Goal: Task Accomplishment & Management: Use online tool/utility

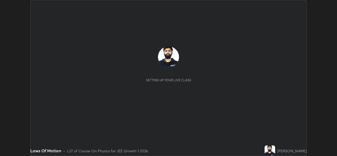
scroll to position [156, 337]
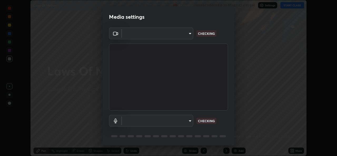
type input "de022fe1b621858c2527b293f4ee1ac3fce60766c86f2554c8f399c507b74c35"
type input "bf777c29deecdb40e066fdccf567029b6b1fb3340d8cc6c9d575a897a06aa16a"
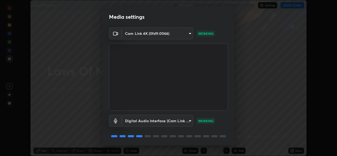
scroll to position [17, 0]
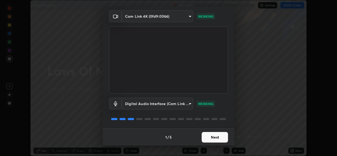
click at [219, 135] on button "Next" at bounding box center [215, 137] width 26 height 11
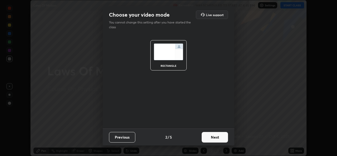
scroll to position [0, 0]
click at [219, 137] on button "Next" at bounding box center [215, 137] width 26 height 11
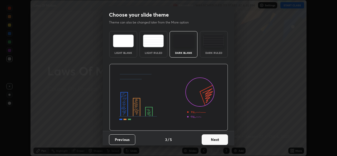
click at [215, 139] on button "Next" at bounding box center [215, 139] width 26 height 11
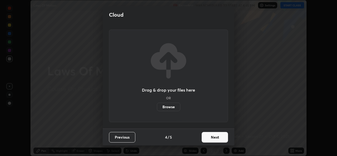
click at [215, 142] on button "Next" at bounding box center [215, 137] width 26 height 11
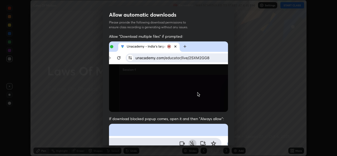
click at [242, 124] on div "Allow automatic downloads Please provide the following download permissions to …" at bounding box center [168, 78] width 337 height 156
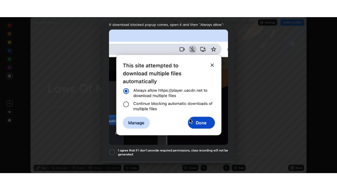
scroll to position [125, 0]
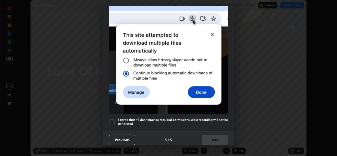
click at [113, 121] on div at bounding box center [112, 121] width 6 height 6
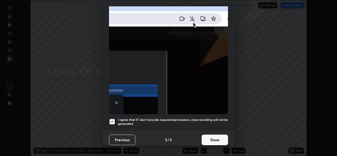
click at [210, 139] on button "Done" at bounding box center [215, 139] width 26 height 11
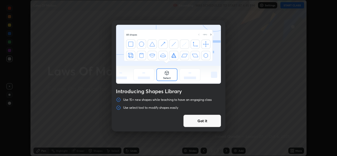
click at [206, 123] on button "Got it" at bounding box center [202, 120] width 38 height 13
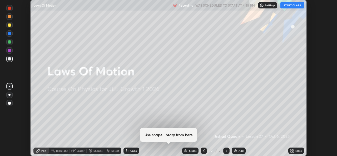
click at [294, 6] on button "START CLASS" at bounding box center [292, 5] width 24 height 6
click at [293, 150] on icon at bounding box center [292, 150] width 4 height 4
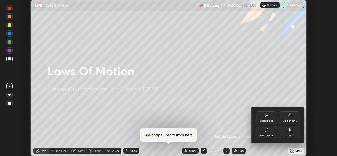
click at [265, 130] on icon at bounding box center [266, 130] width 4 height 4
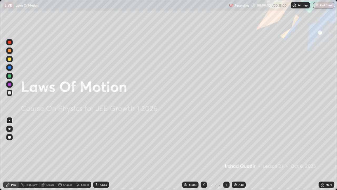
scroll to position [190, 337]
click at [239, 155] on div "Add" at bounding box center [241, 184] width 5 height 3
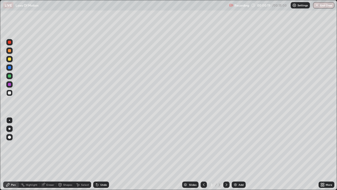
click at [11, 60] on div at bounding box center [9, 58] width 3 height 3
click at [10, 93] on div at bounding box center [9, 92] width 3 height 3
click at [52, 155] on div "Eraser" at bounding box center [50, 184] width 8 height 3
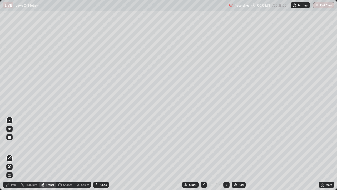
click at [10, 155] on div "Pen" at bounding box center [11, 184] width 16 height 6
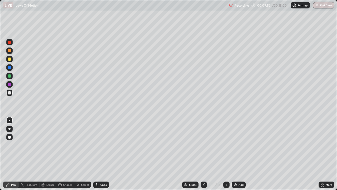
click at [280, 6] on div "Recording 00:09:52 / 00:15:00 Settings End Class" at bounding box center [281, 5] width 105 height 10
click at [280, 7] on div "Recording 00:09:53 / 00:15:00 Settings End Class" at bounding box center [281, 5] width 105 height 10
click at [299, 7] on div "Settings" at bounding box center [300, 5] width 19 height 6
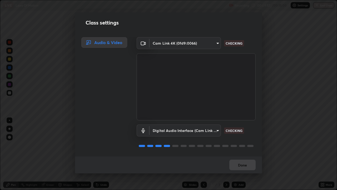
click at [280, 34] on div "Class settings Audio & Video Cam Link 4K (0fd9:0066) de022fe1b621858c2527b293f4…" at bounding box center [168, 95] width 337 height 190
click at [249, 155] on div "Done" at bounding box center [168, 164] width 187 height 17
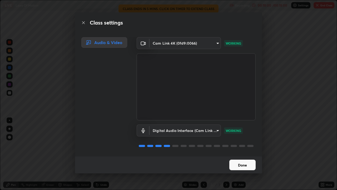
scroll to position [0, 0]
click at [242, 155] on button "Done" at bounding box center [242, 164] width 26 height 11
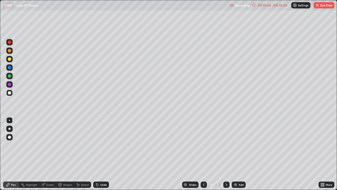
click at [244, 4] on p "Recording" at bounding box center [242, 5] width 15 height 4
click at [278, 6] on div "/ 00:15:00" at bounding box center [280, 5] width 16 height 3
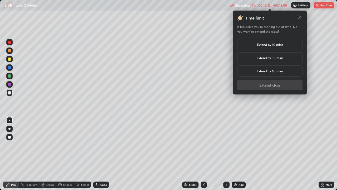
click at [288, 46] on div "Extend by 10 mins" at bounding box center [269, 44] width 65 height 11
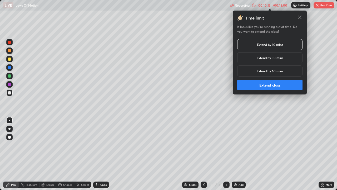
click at [281, 86] on button "Extend class" at bounding box center [269, 85] width 65 height 11
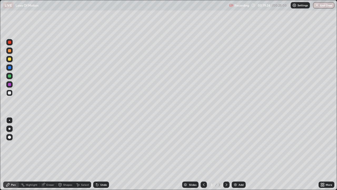
click at [323, 5] on button "End Class" at bounding box center [323, 5] width 21 height 6
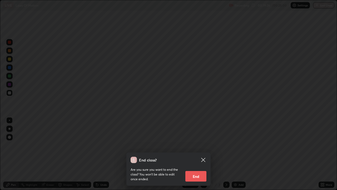
click at [196, 155] on button "End" at bounding box center [195, 176] width 21 height 11
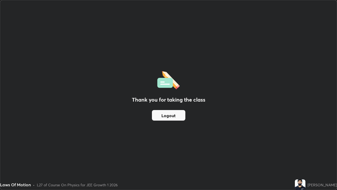
click at [184, 117] on button "Logout" at bounding box center [168, 115] width 33 height 11
click at [180, 118] on button "Logout" at bounding box center [168, 115] width 33 height 11
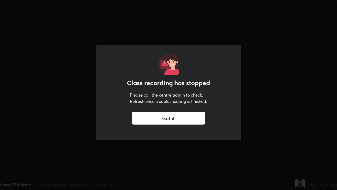
click at [174, 119] on div "Got it" at bounding box center [169, 118] width 74 height 13
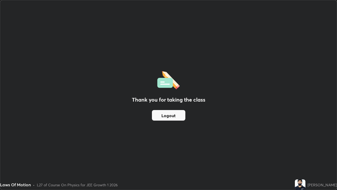
click at [167, 113] on button "Logout" at bounding box center [168, 115] width 33 height 11
click at [166, 117] on button "Logout" at bounding box center [168, 115] width 33 height 11
click at [165, 117] on button "Logout" at bounding box center [168, 115] width 33 height 11
click at [164, 117] on button "Logout" at bounding box center [168, 115] width 33 height 11
click at [165, 116] on button "Logout" at bounding box center [168, 115] width 33 height 11
